Goal: Find specific page/section: Find specific page/section

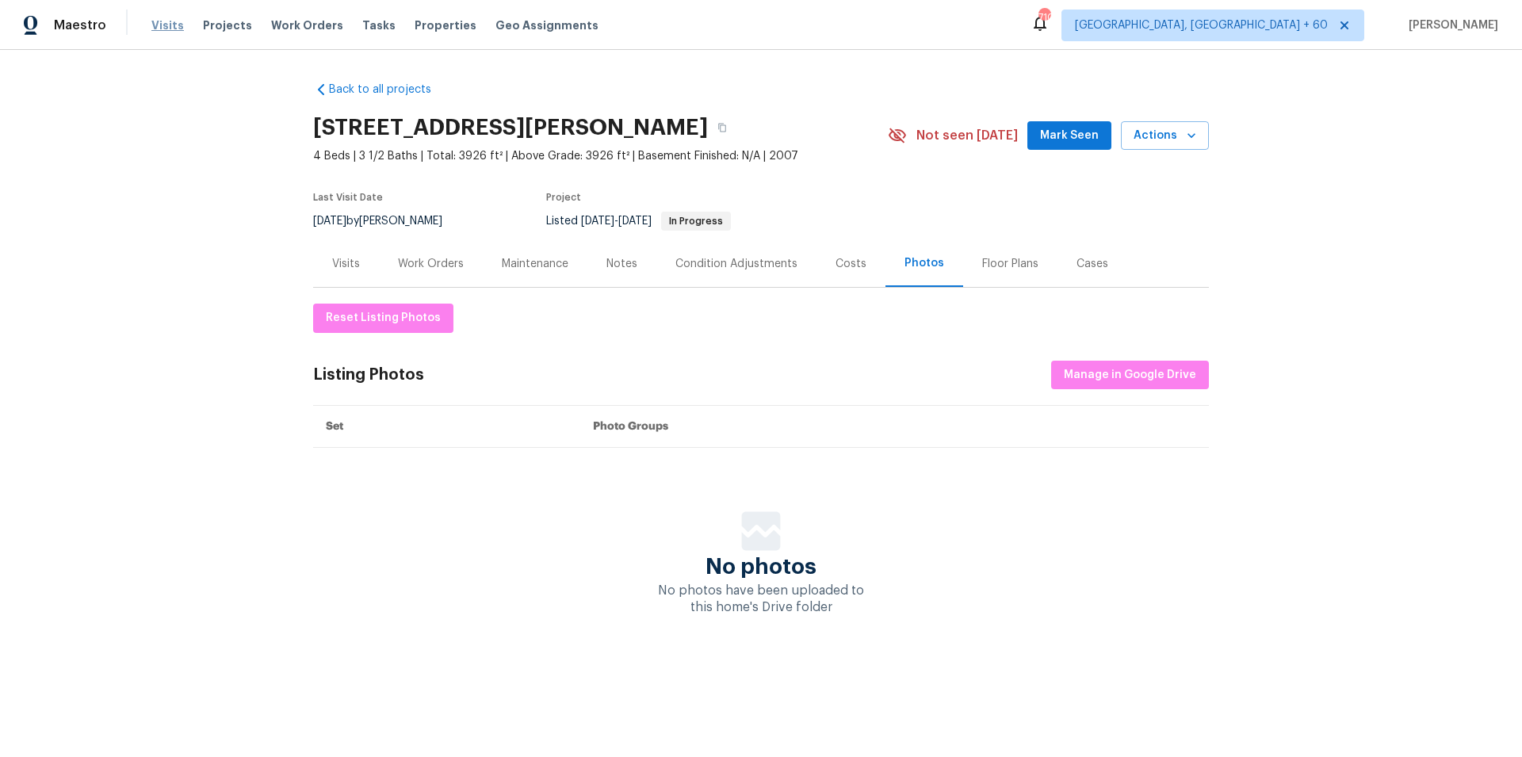
click at [166, 28] on span "Visits" at bounding box center [167, 25] width 32 height 16
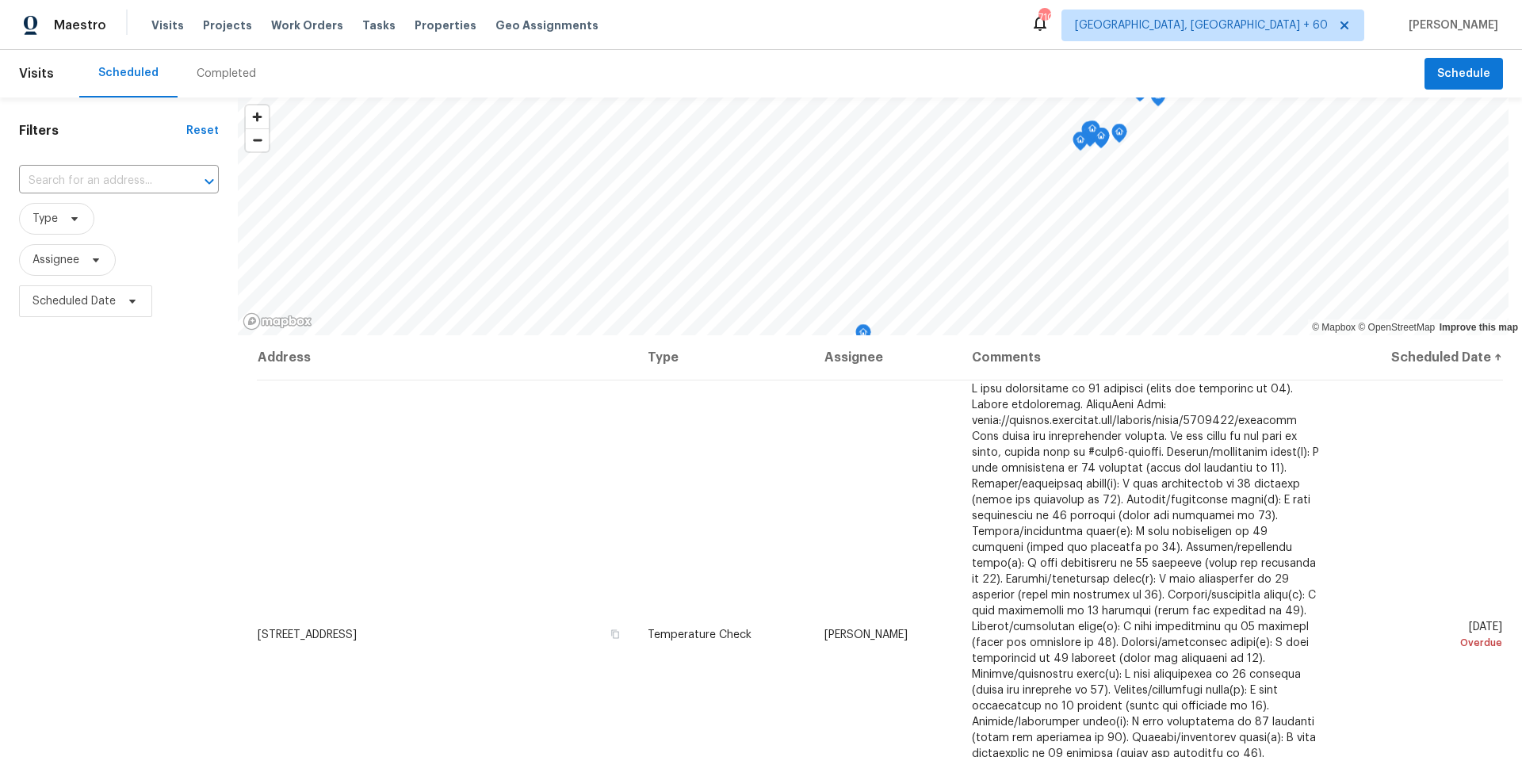
click at [222, 78] on div "Completed" at bounding box center [226, 74] width 59 height 16
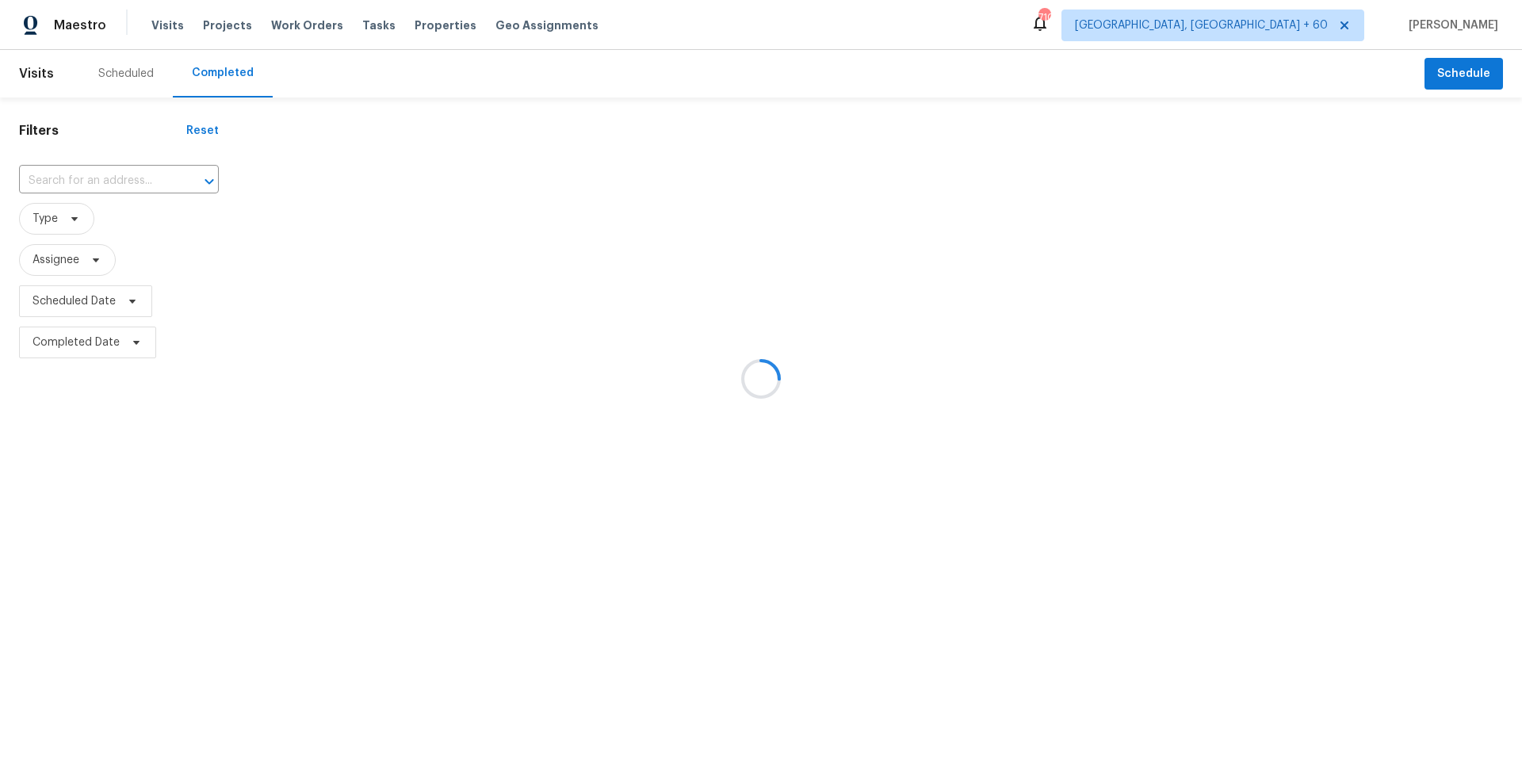
click at [93, 178] on div at bounding box center [761, 378] width 1522 height 757
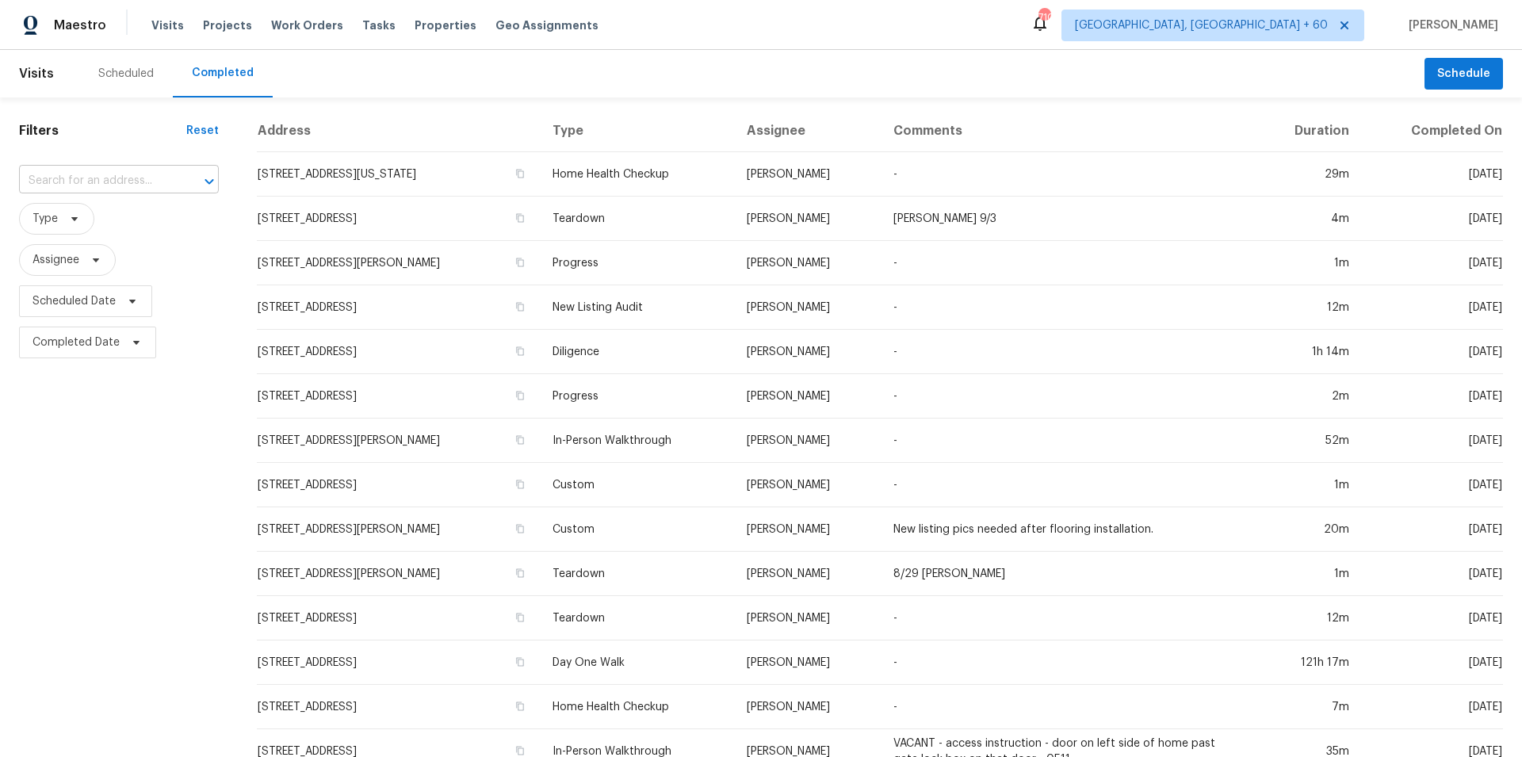
click at [80, 187] on input "text" at bounding box center [96, 181] width 155 height 25
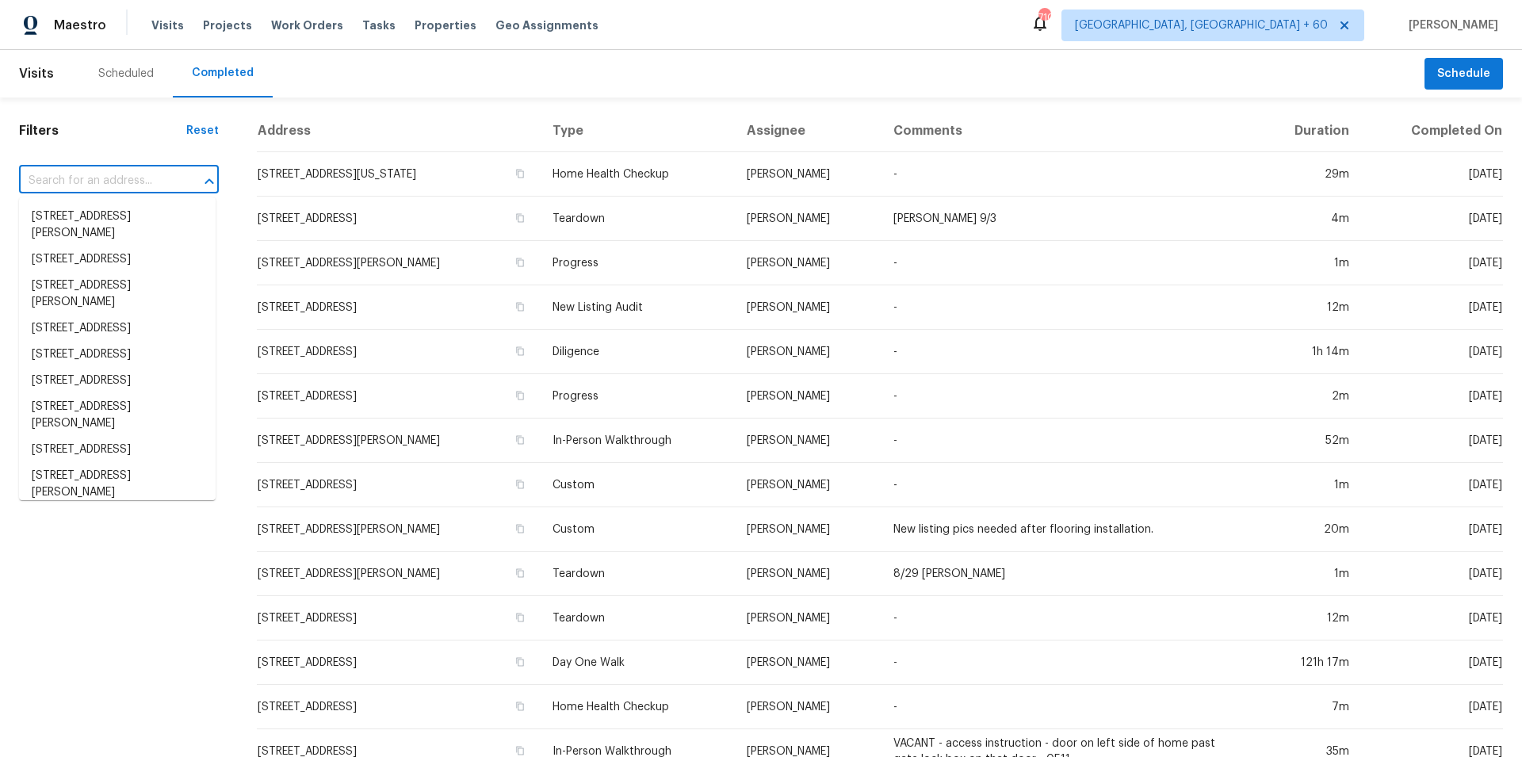
paste input "[STREET_ADDRESS]"
type input "[STREET_ADDRESS]"
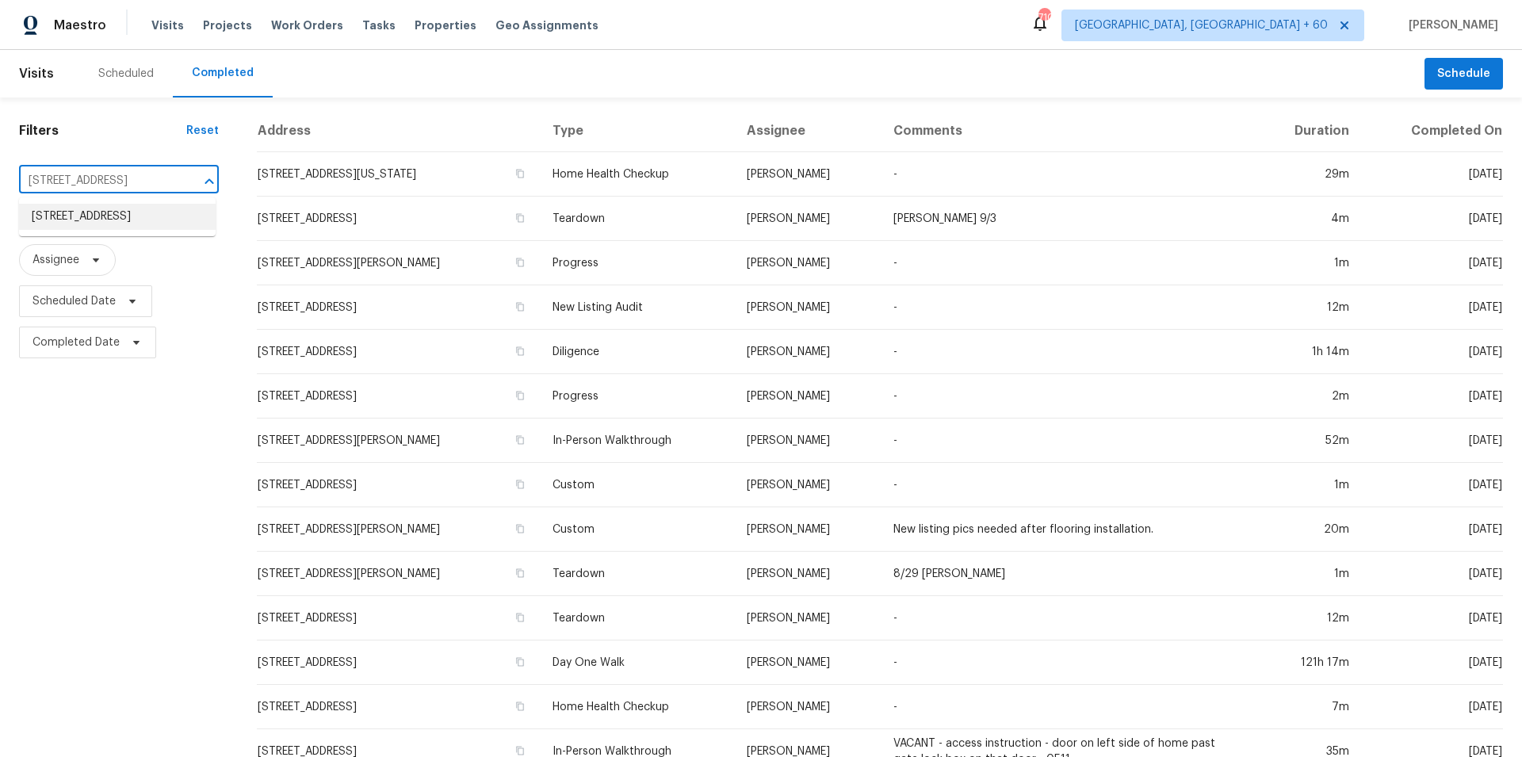
click at [119, 213] on li "[STREET_ADDRESS]" at bounding box center [117, 217] width 197 height 26
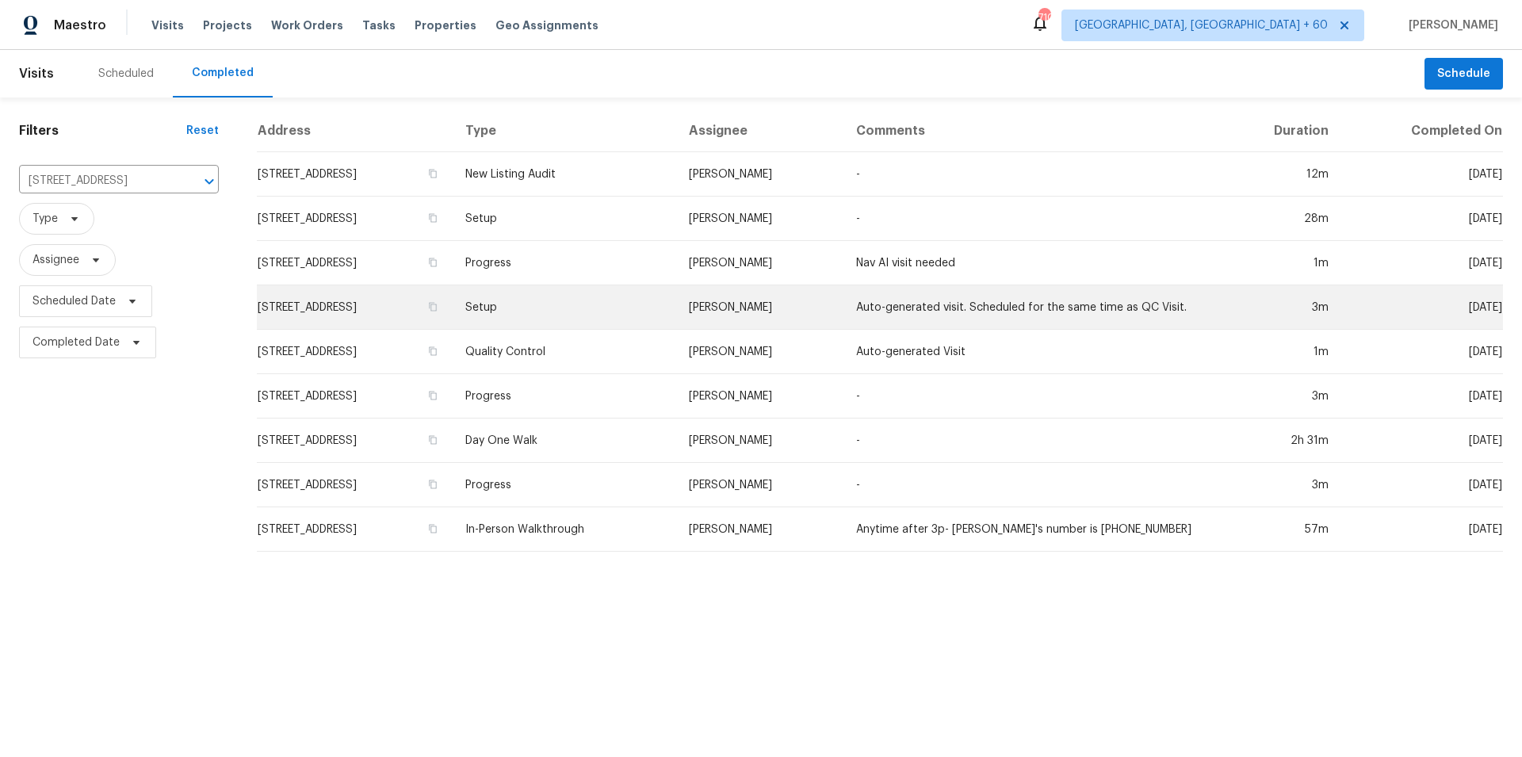
click at [560, 314] on td "Setup" at bounding box center [563, 307] width 223 height 44
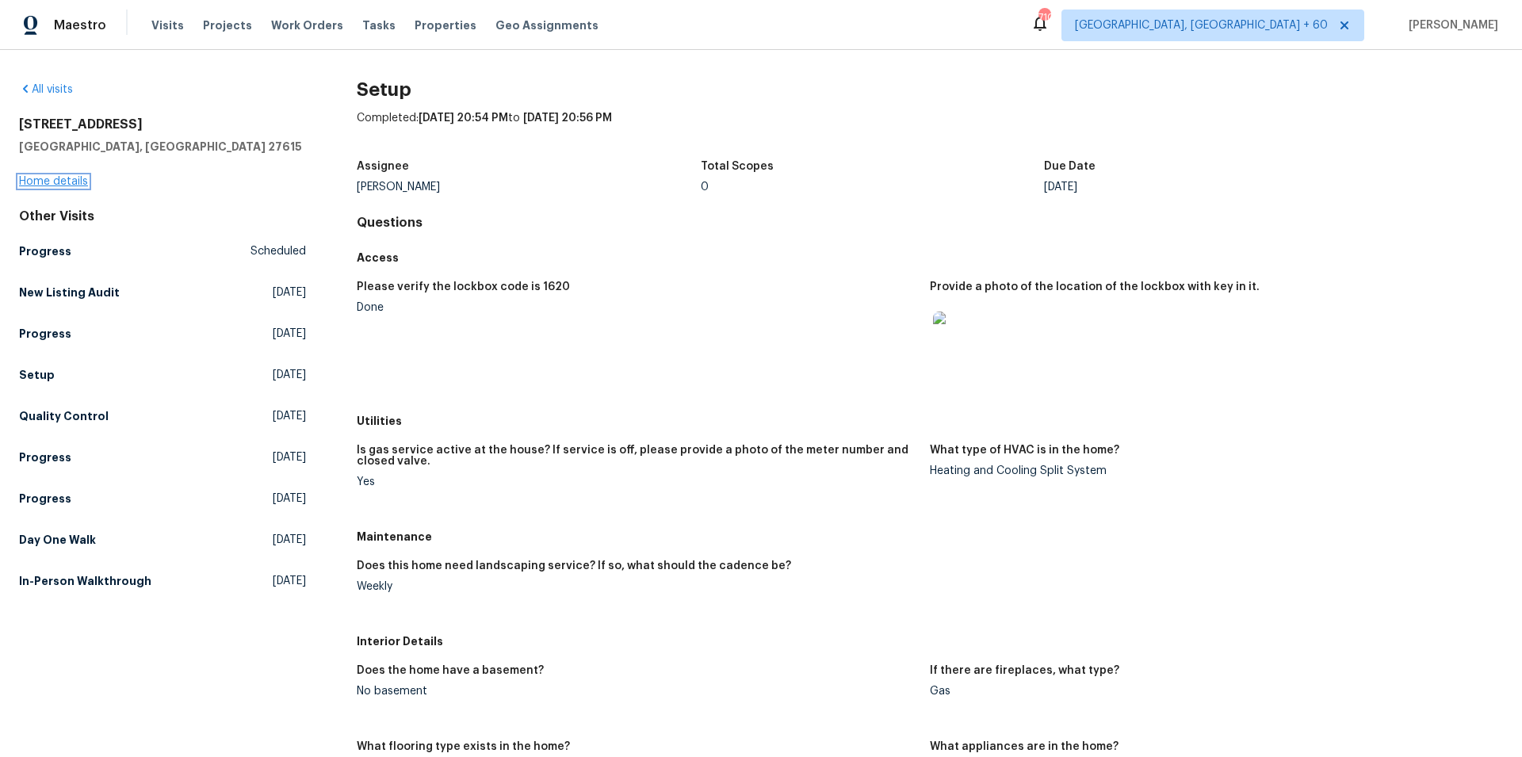
click at [65, 178] on link "Home details" at bounding box center [53, 181] width 69 height 11
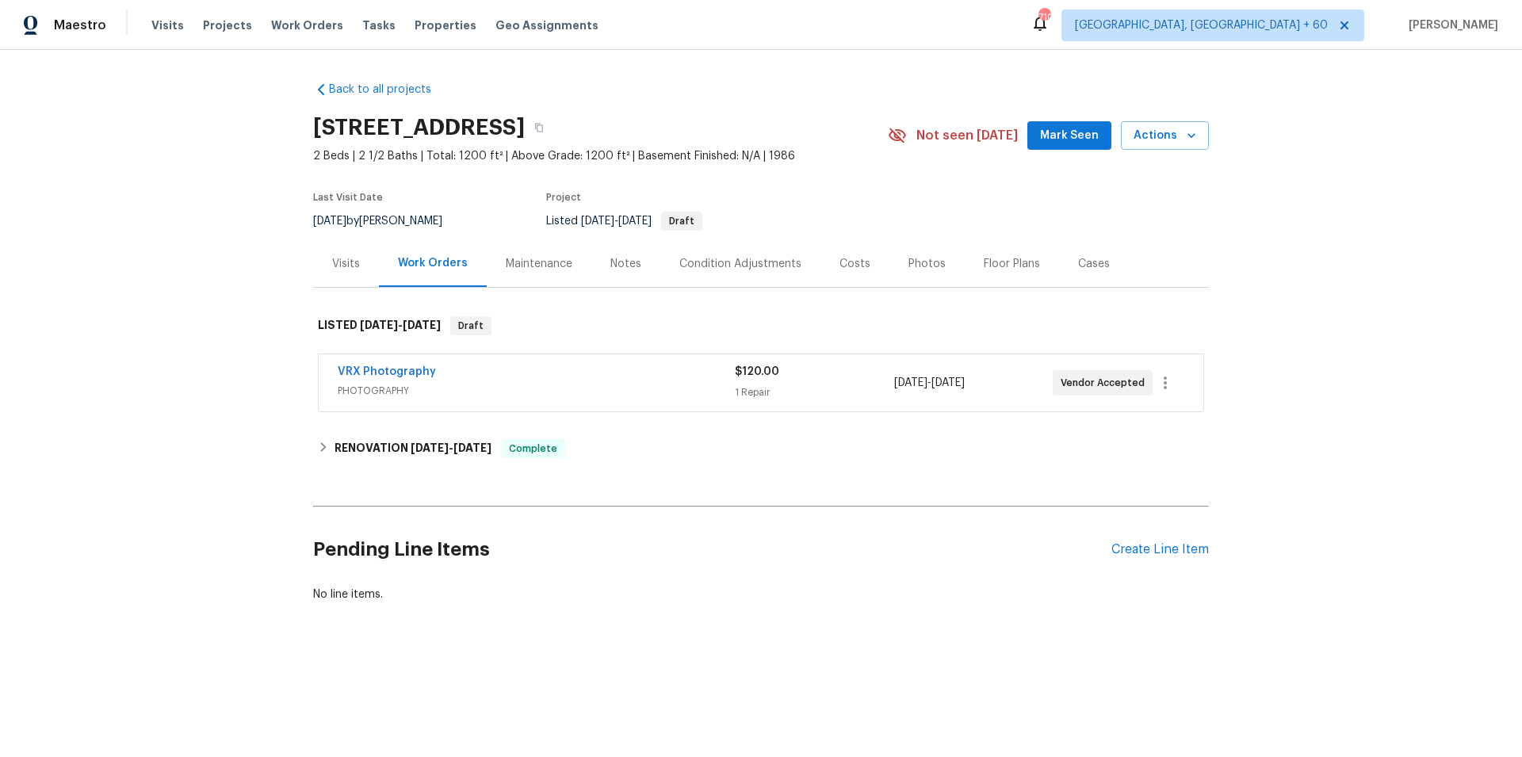
click at [908, 263] on div "Photos" at bounding box center [926, 264] width 37 height 16
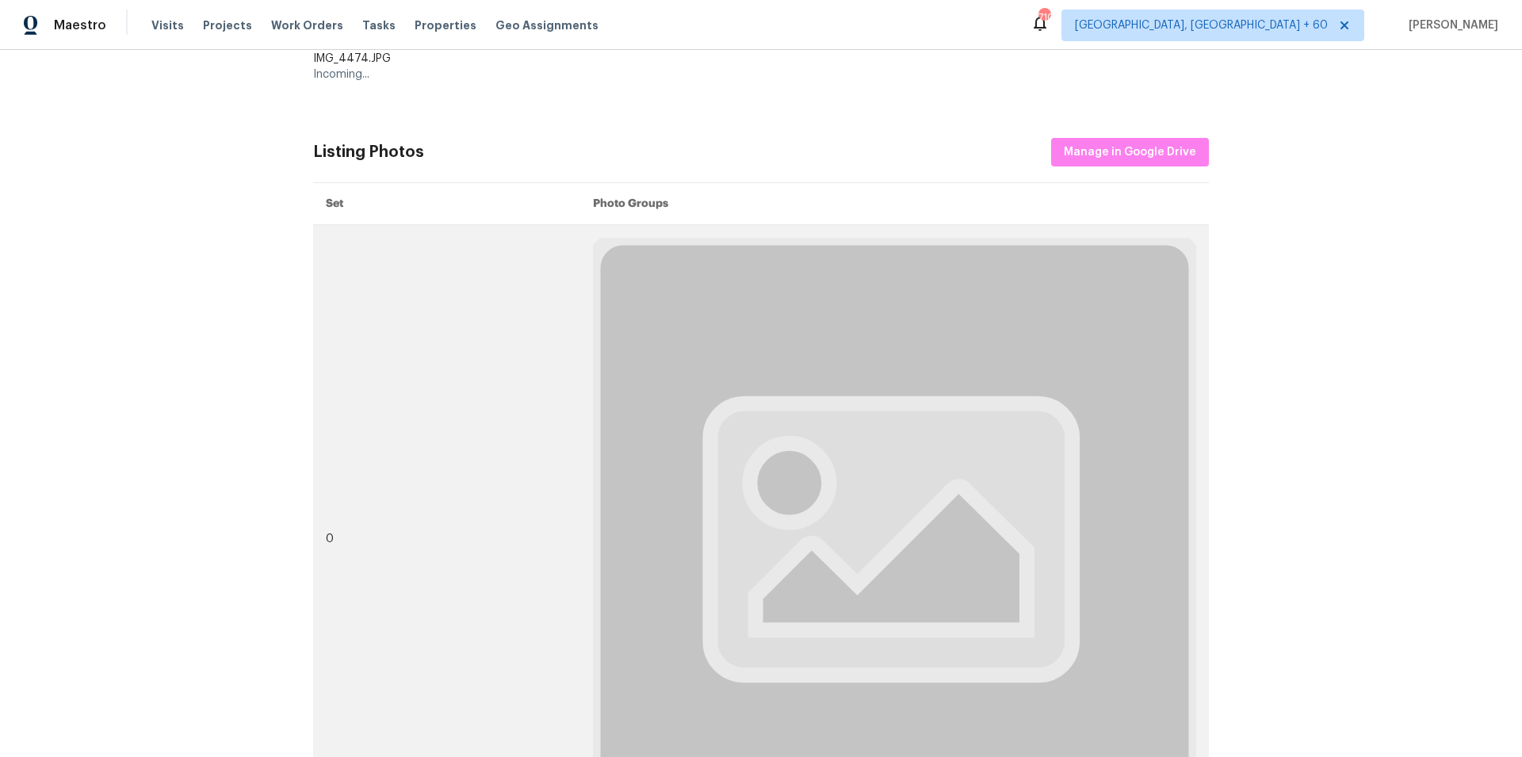
scroll to position [67, 0]
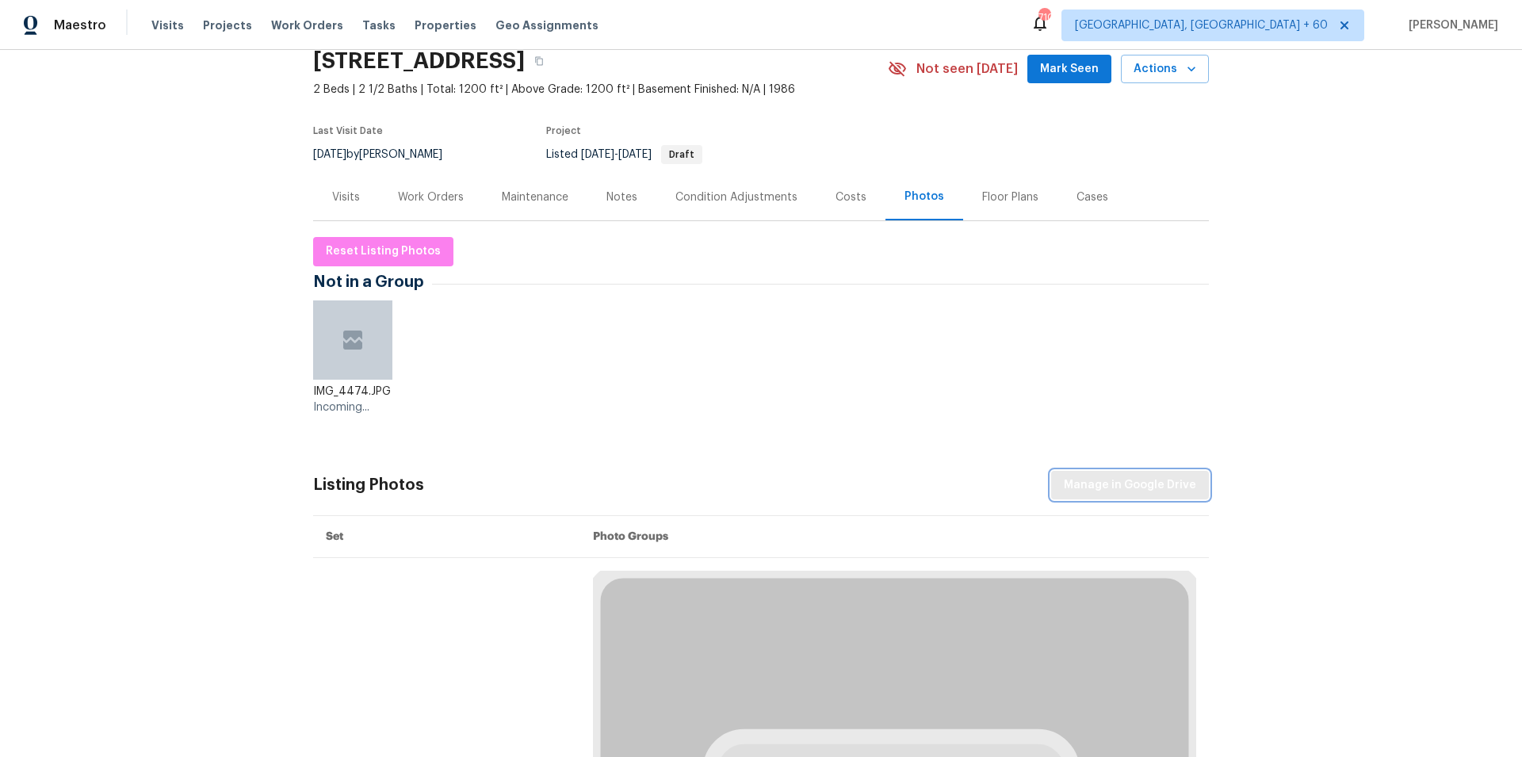
click at [1096, 486] on span "Manage in Google Drive" at bounding box center [1129, 485] width 132 height 20
